Goal: Task Accomplishment & Management: Manage account settings

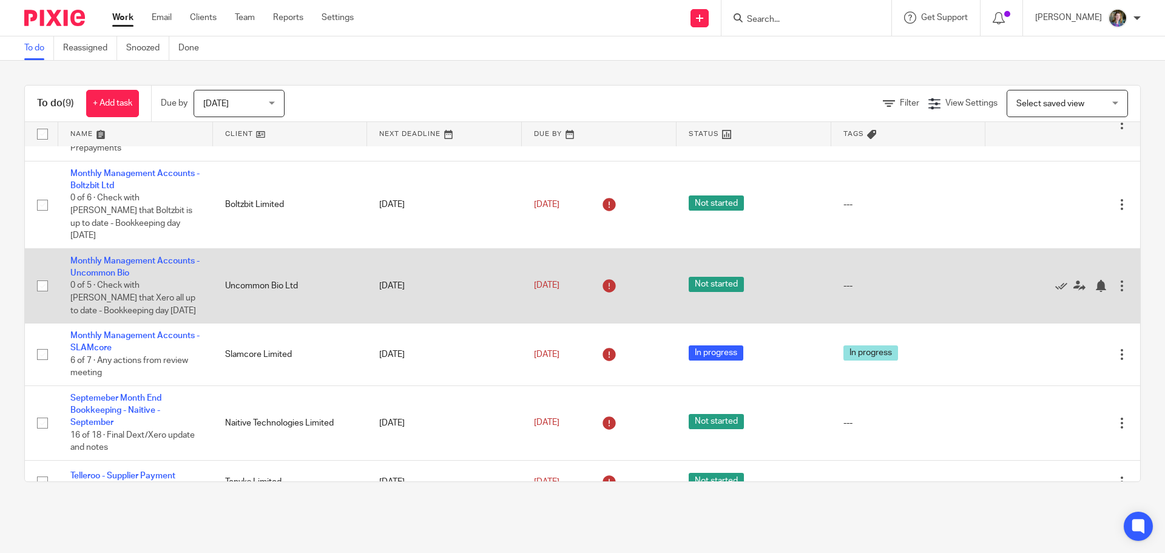
scroll to position [276, 0]
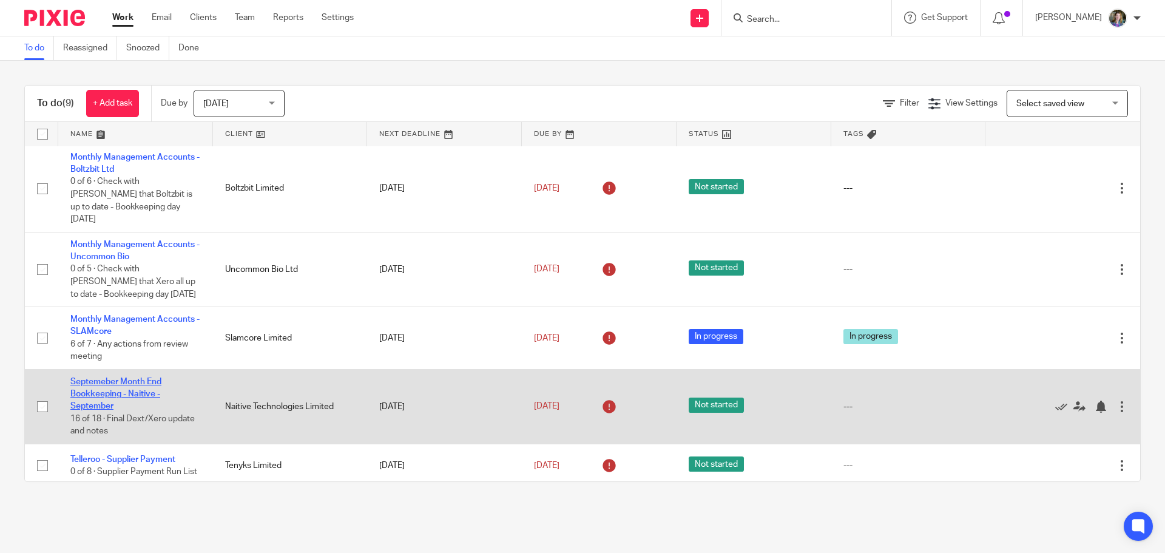
click at [120, 377] on link "Septemeber Month End Bookkeeping - Naitive - September" at bounding box center [115, 393] width 91 height 33
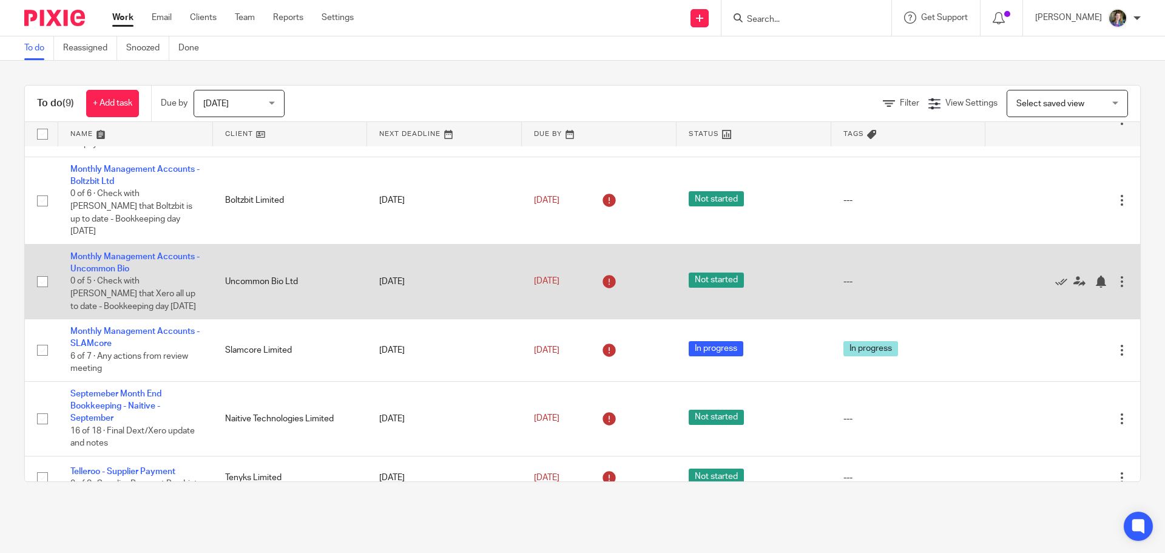
scroll to position [276, 0]
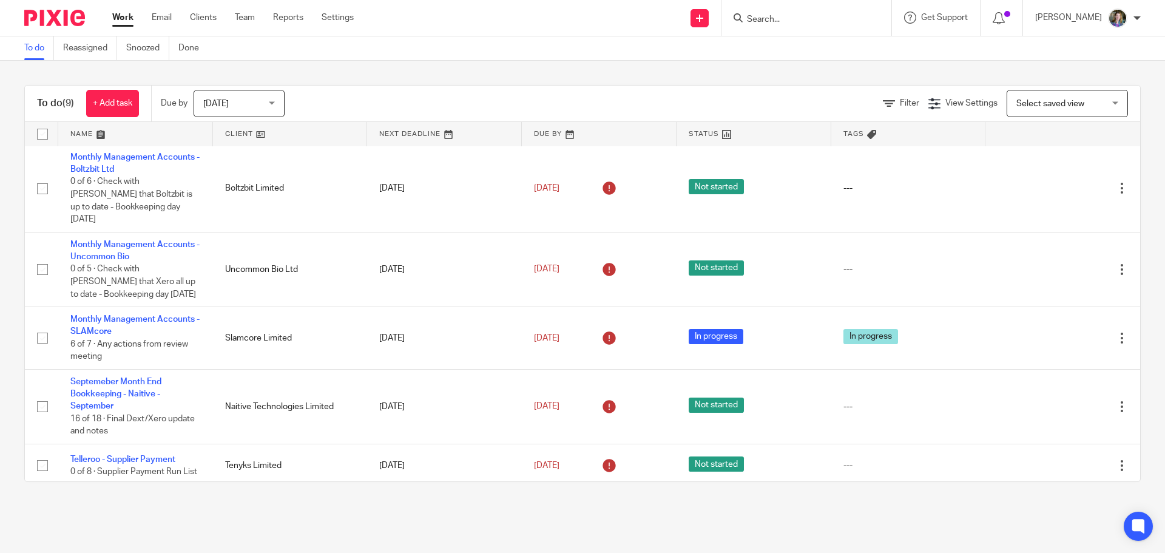
click at [263, 102] on span "[DATE]" at bounding box center [235, 102] width 64 height 25
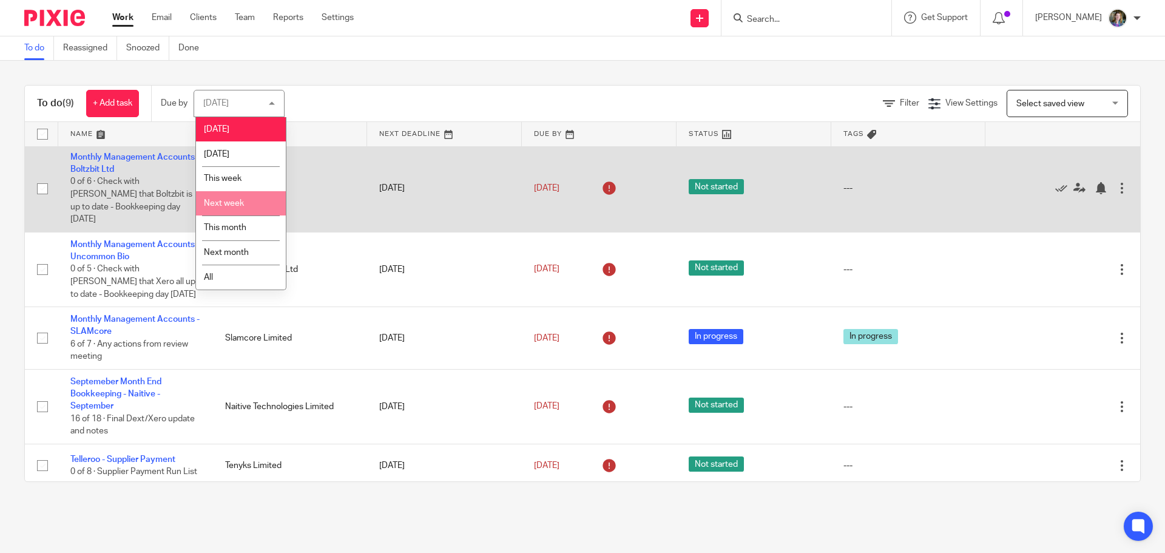
click at [253, 198] on li "Next week" at bounding box center [241, 203] width 90 height 25
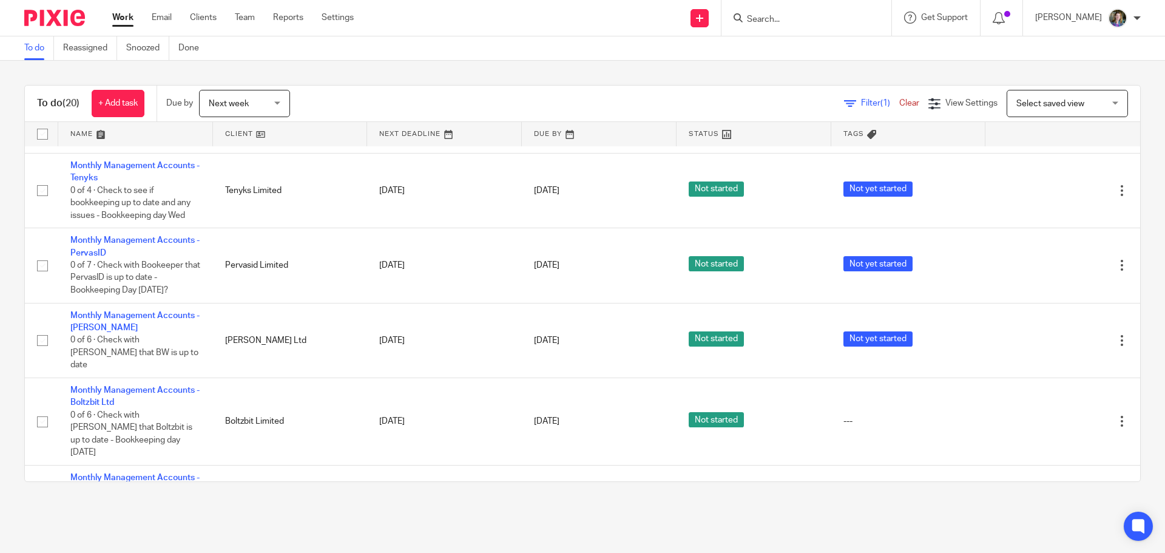
scroll to position [1043, 0]
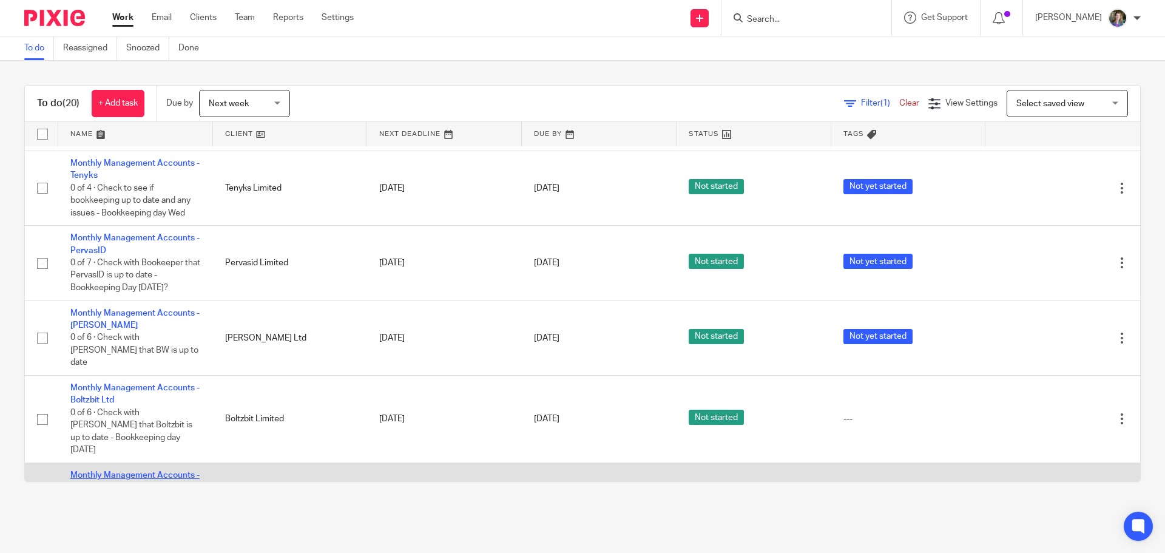
click at [150, 471] on link "Monthly Management Accounts - Naitive" at bounding box center [134, 481] width 129 height 21
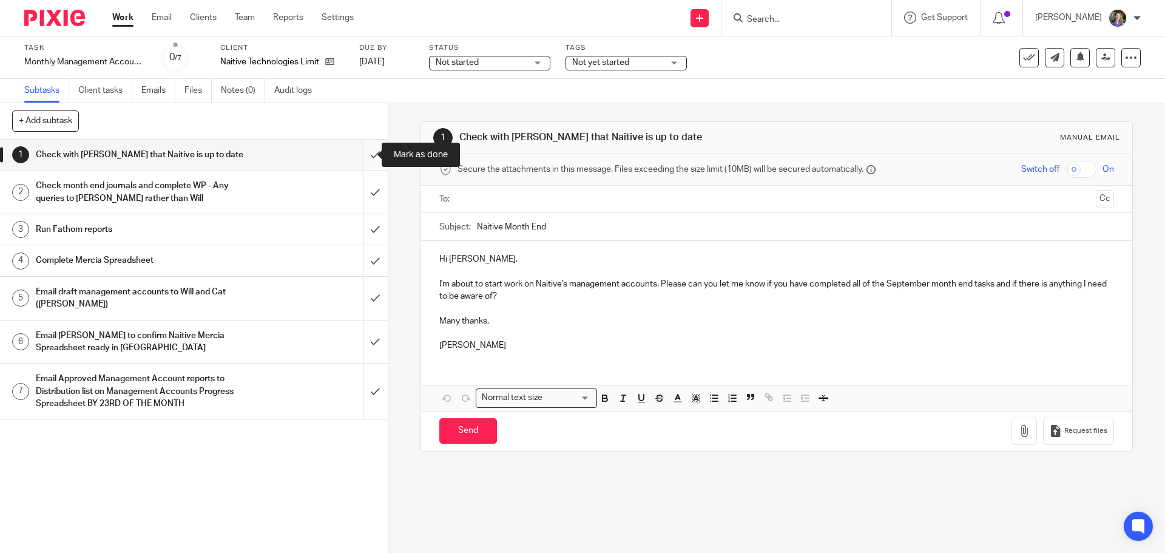
click at [365, 153] on input "submit" at bounding box center [194, 155] width 388 height 30
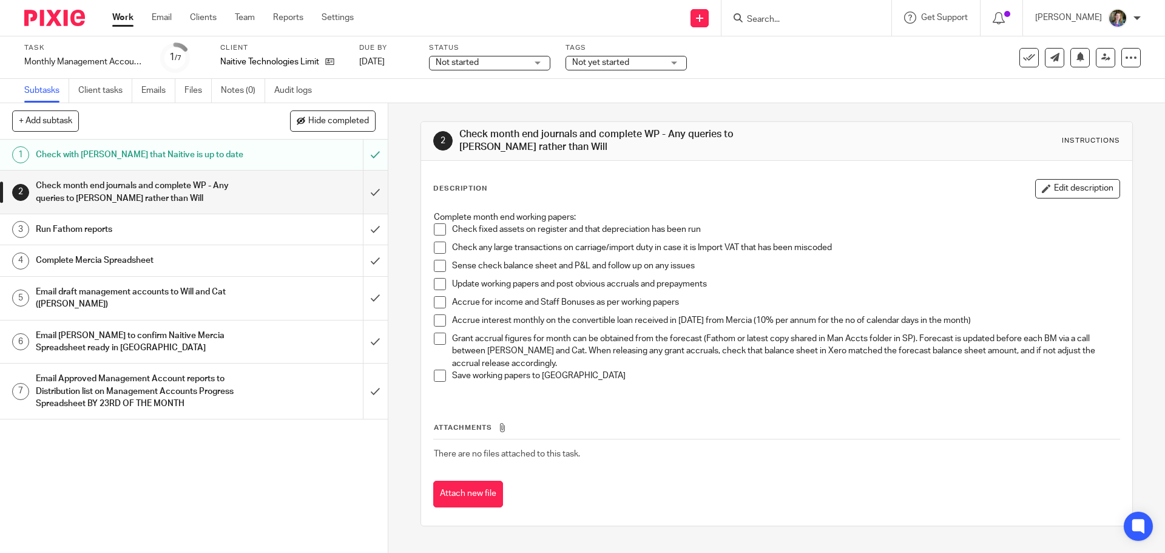
click at [436, 227] on span at bounding box center [440, 229] width 12 height 12
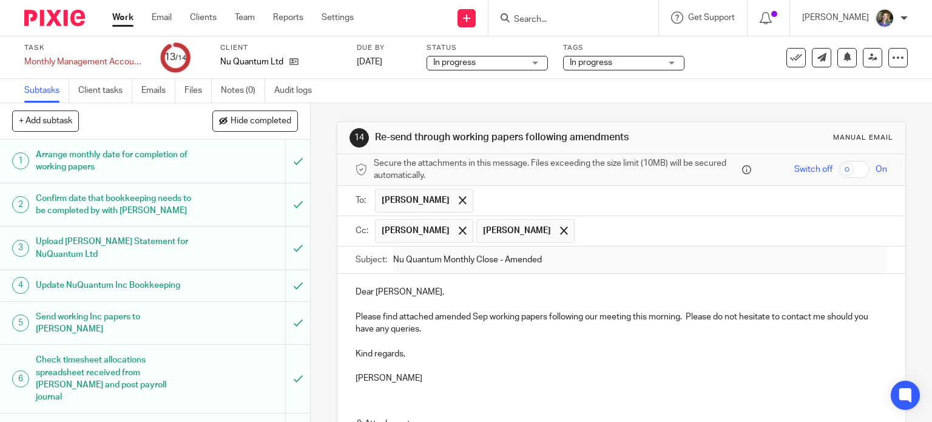
scroll to position [146, 0]
